Goal: Task Accomplishment & Management: Use online tool/utility

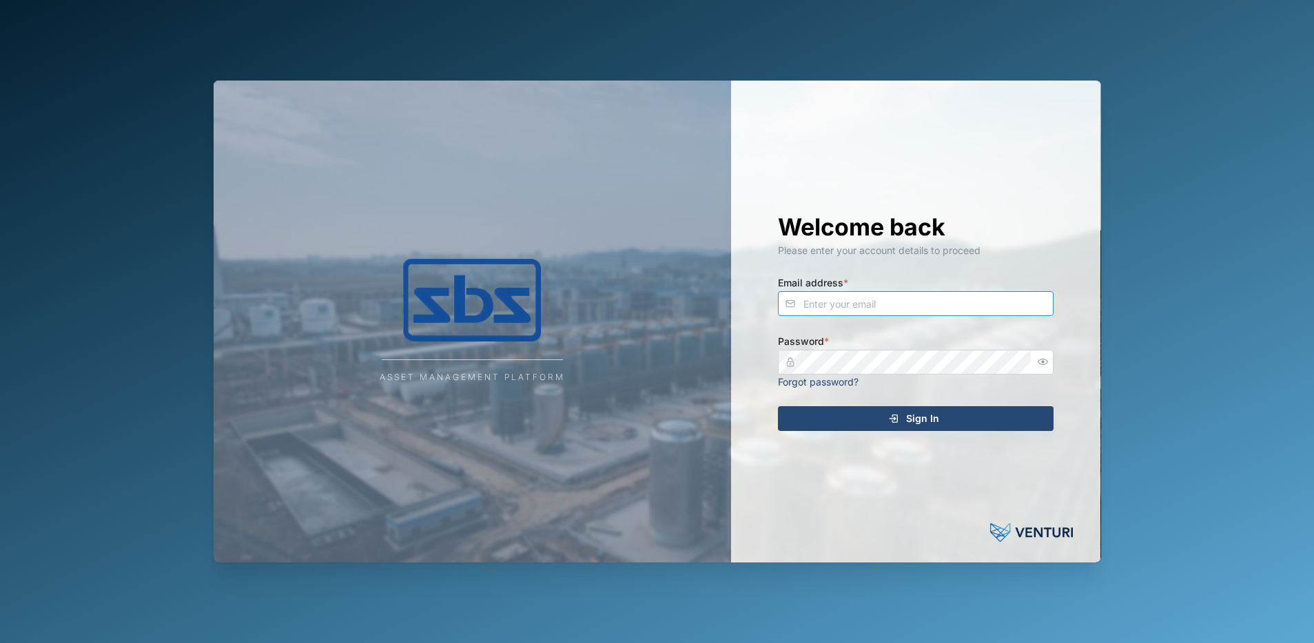
type input "[PERSON_NAME][EMAIL_ADDRESS][DOMAIN_NAME]"
click at [904, 417] on div "Sign In" at bounding box center [914, 418] width 254 height 23
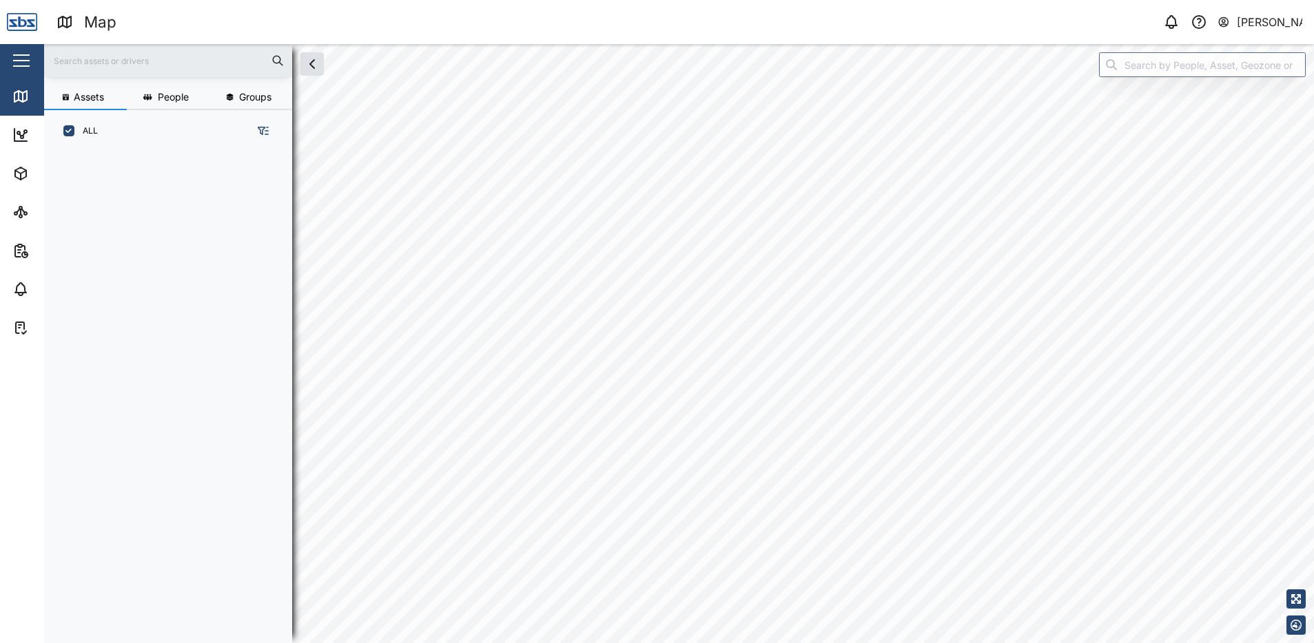
scroll to position [475, 216]
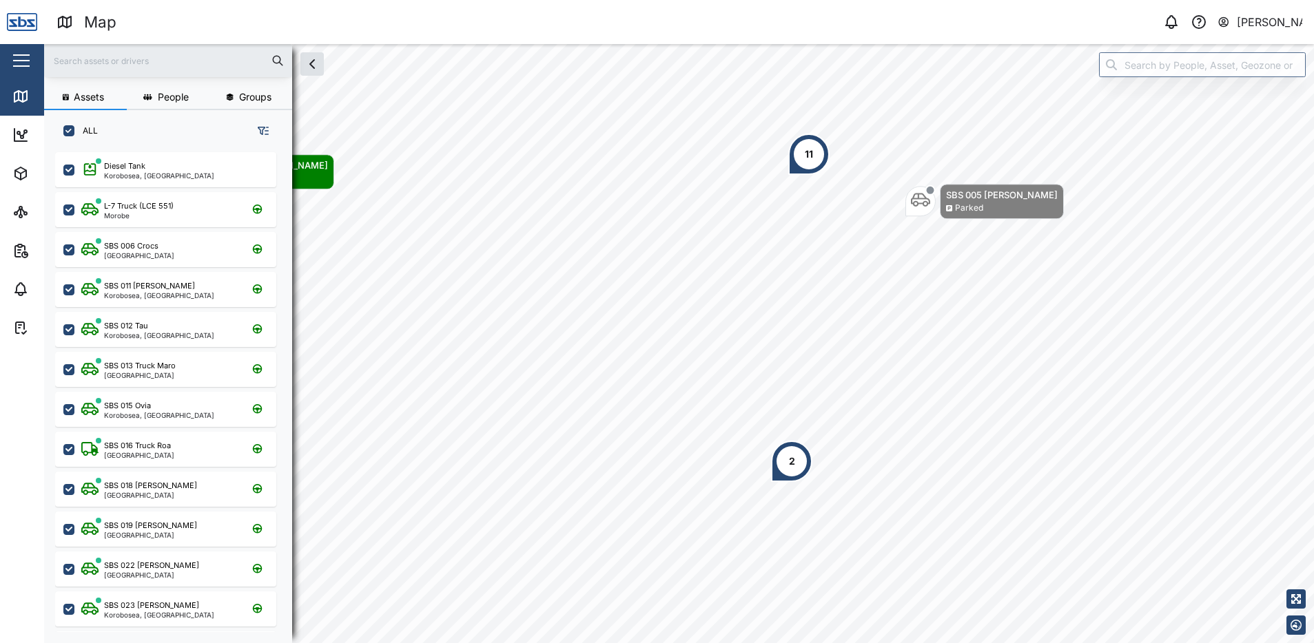
click at [793, 462] on div "2" at bounding box center [792, 461] width 6 height 15
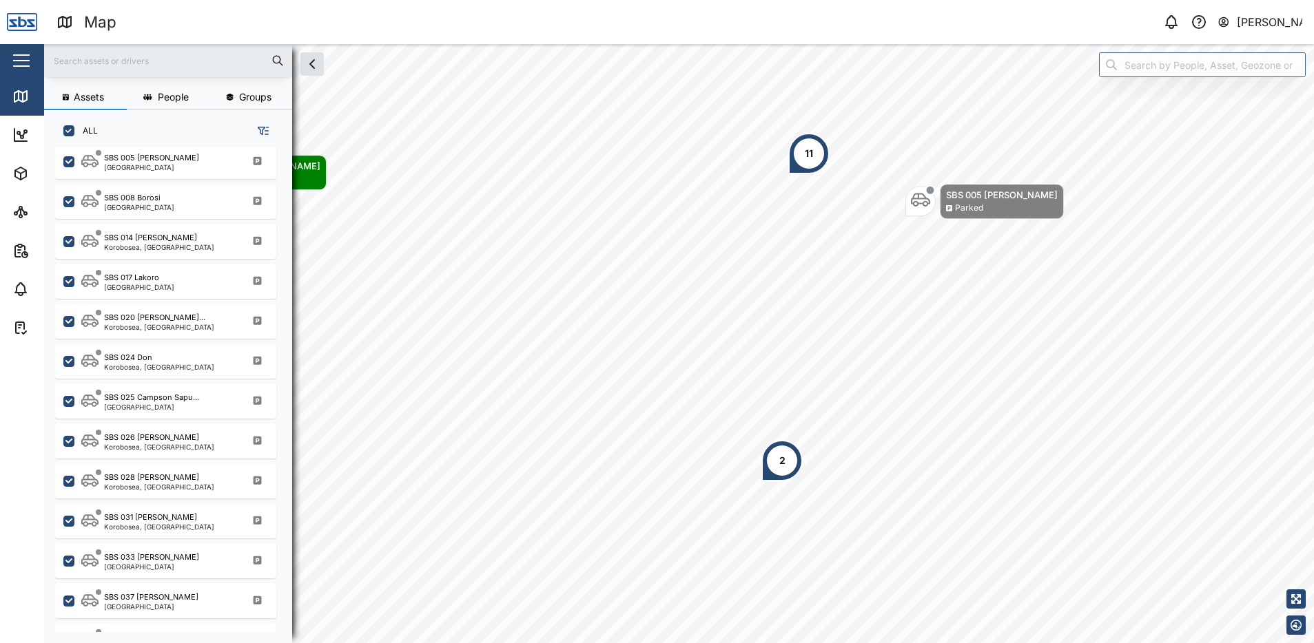
scroll to position [1353, 0]
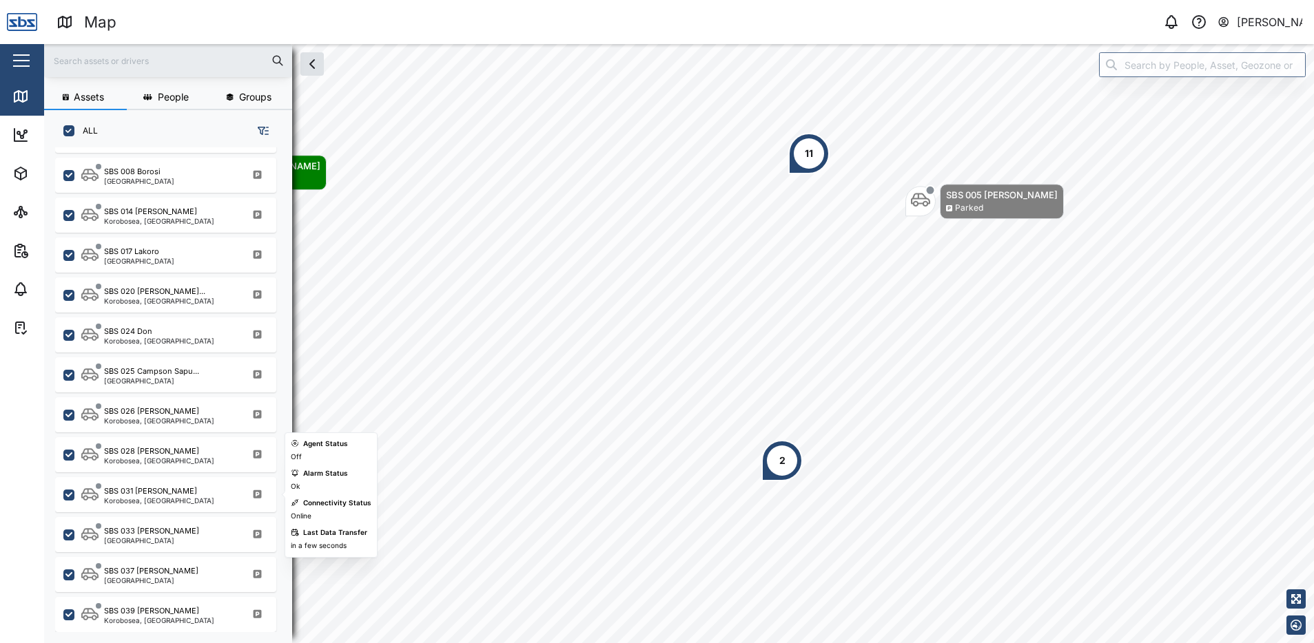
click at [185, 499] on div "Korobosea, Port Moresby" at bounding box center [159, 500] width 110 height 7
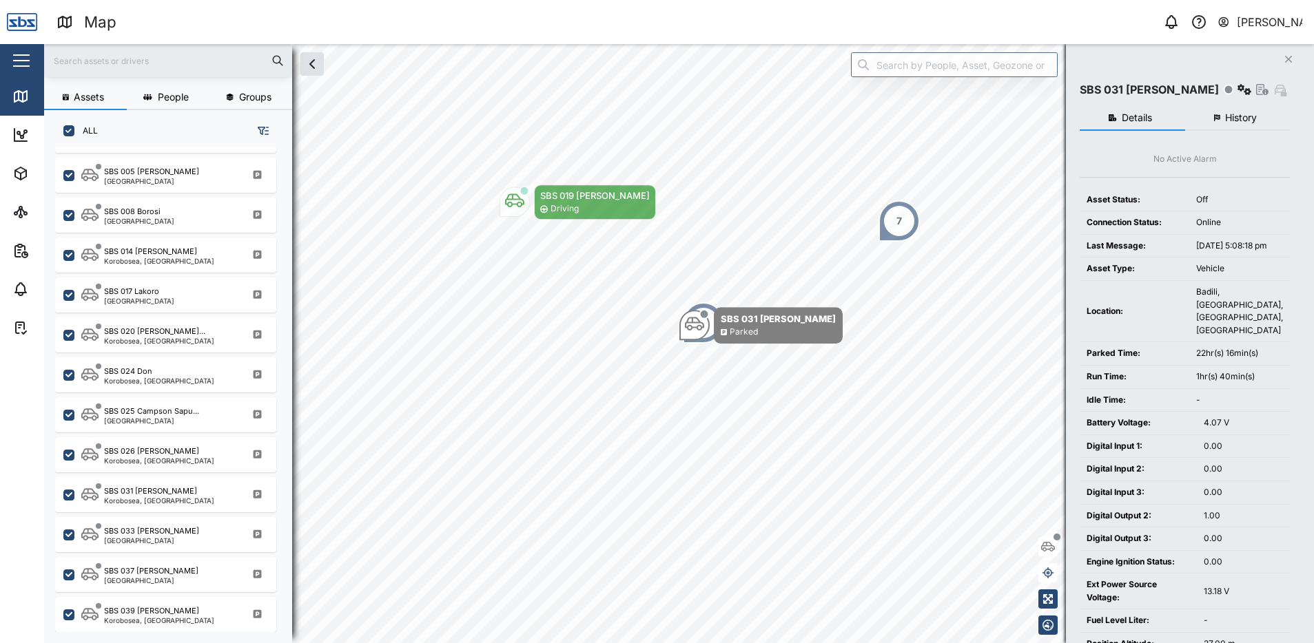
click at [1284, 60] on icon "Close" at bounding box center [1288, 59] width 8 height 11
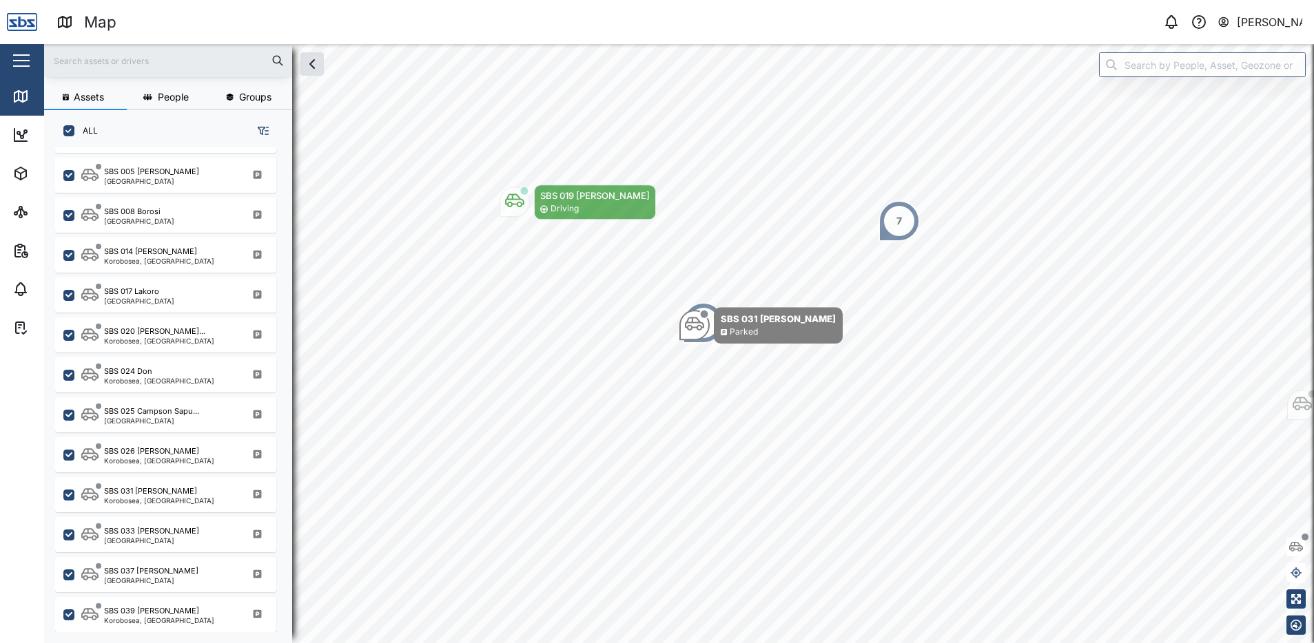
click at [1251, 23] on div "Dave Thompson" at bounding box center [1270, 22] width 66 height 17
click at [1200, 81] on div "Sign Out" at bounding box center [1216, 89] width 149 height 17
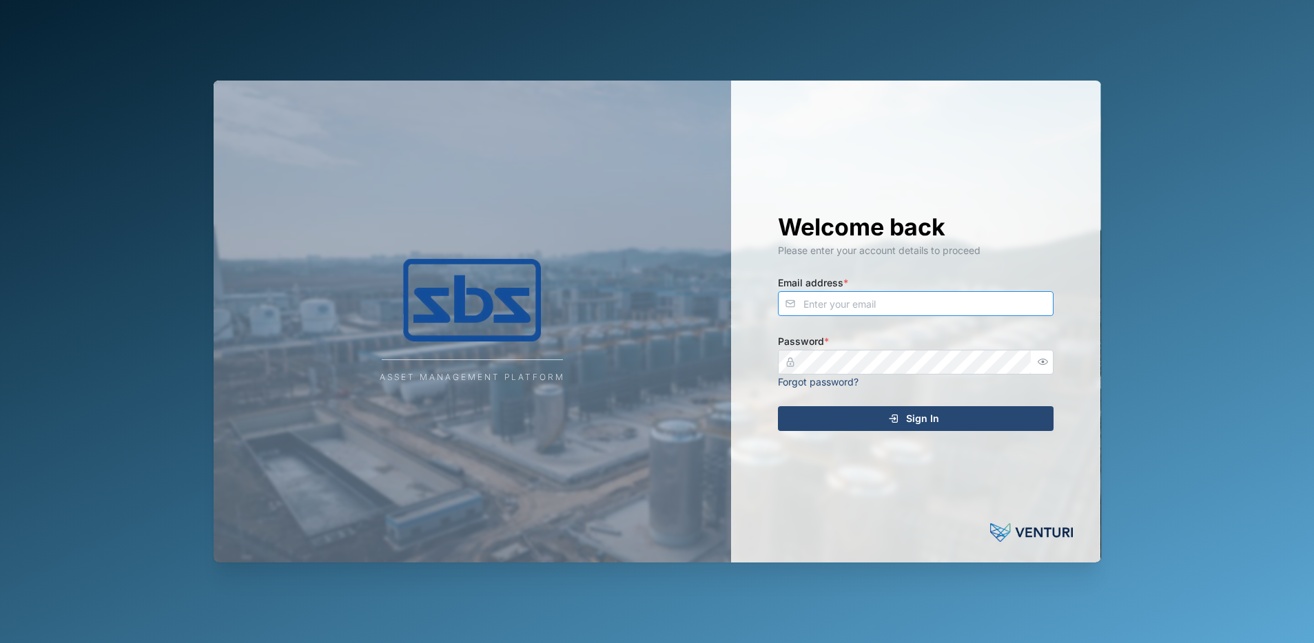
type input "dave@sbs.com.pg"
